Goal: Task Accomplishment & Management: Manage account settings

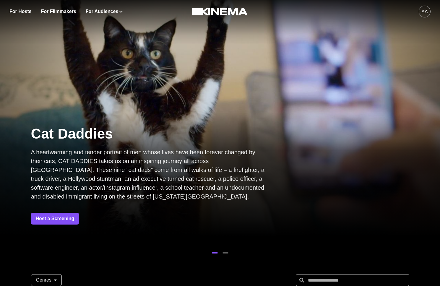
click at [265, 194] on p "A heartwarming and tender portrait of men whose lives have been forever changed…" at bounding box center [149, 174] width 236 height 53
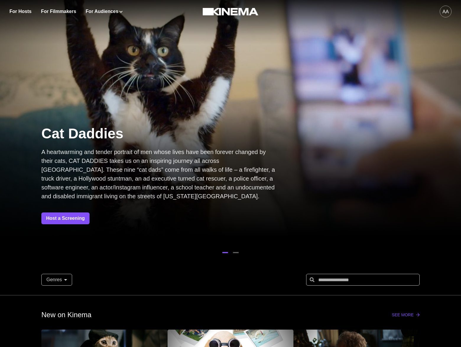
drag, startPoint x: 434, startPoint y: 5, endPoint x: 443, endPoint y: 9, distance: 9.8
click at [434, 5] on div "aa" at bounding box center [363, 11] width 177 height 23
click at [443, 9] on div "aa" at bounding box center [445, 11] width 6 height 7
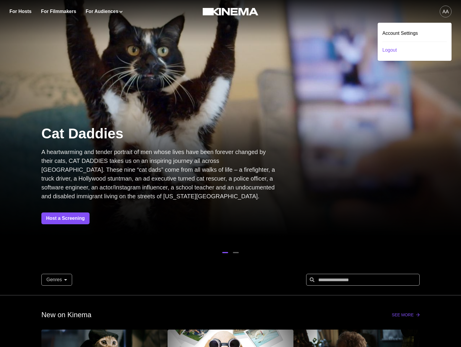
click at [397, 48] on div "Logout" at bounding box center [414, 50] width 64 height 17
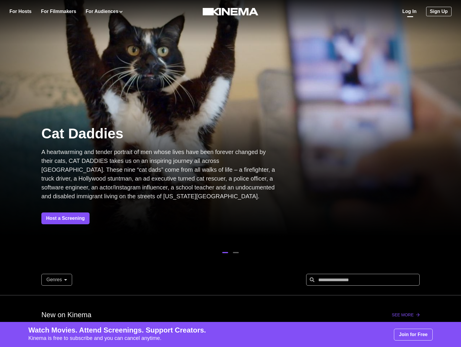
click at [412, 11] on link "Log In" at bounding box center [409, 11] width 14 height 7
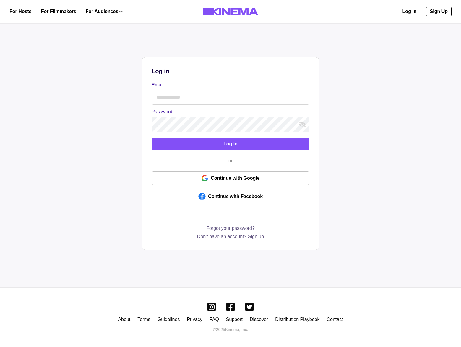
drag, startPoint x: 217, startPoint y: 96, endPoint x: 220, endPoint y: 97, distance: 3.0
click at [217, 97] on input "Email" at bounding box center [231, 97] width 158 height 15
type input "**********"
click at [219, 153] on div "**********" at bounding box center [230, 135] width 177 height 156
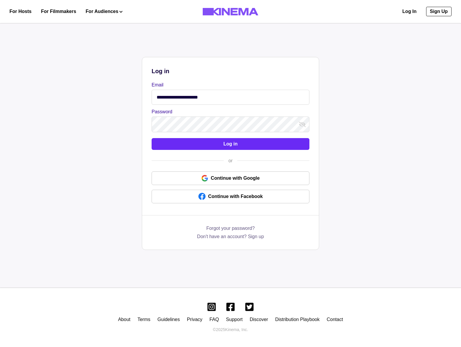
click at [221, 149] on button "Log in" at bounding box center [231, 144] width 158 height 12
